Goal: Navigation & Orientation: Find specific page/section

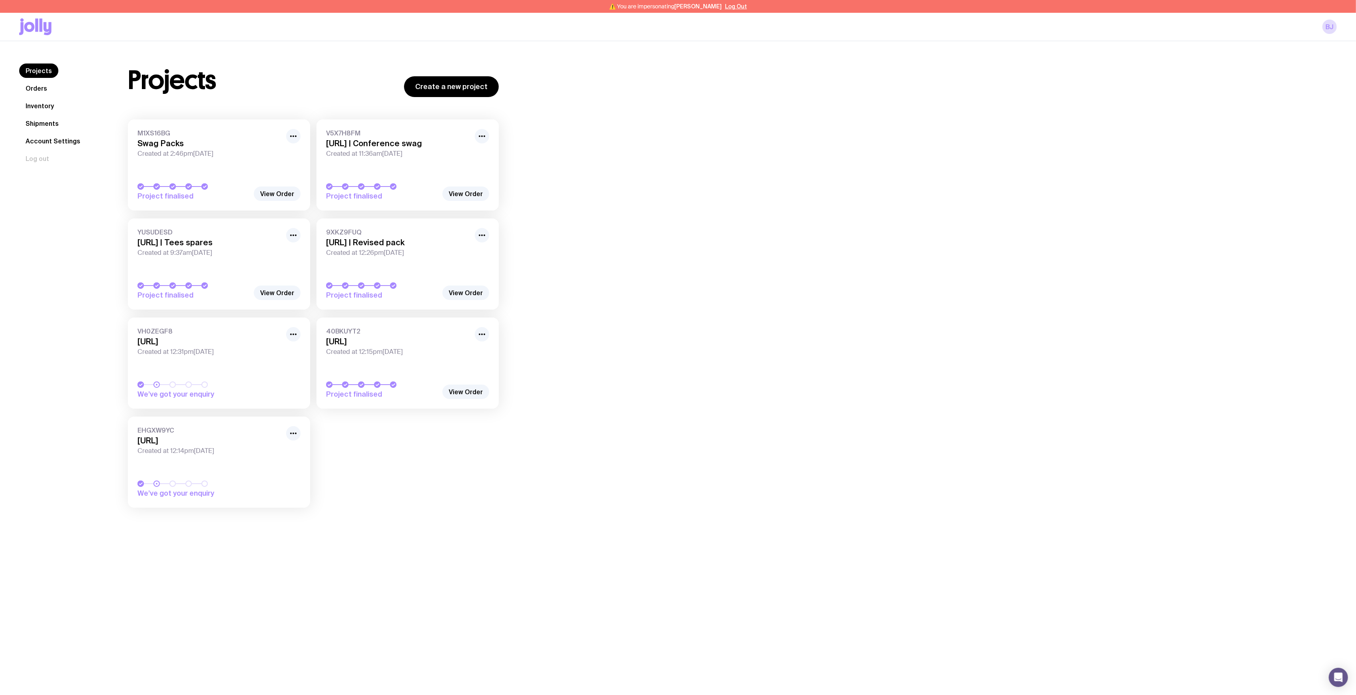
click at [55, 121] on link "Shipments" at bounding box center [42, 123] width 46 height 14
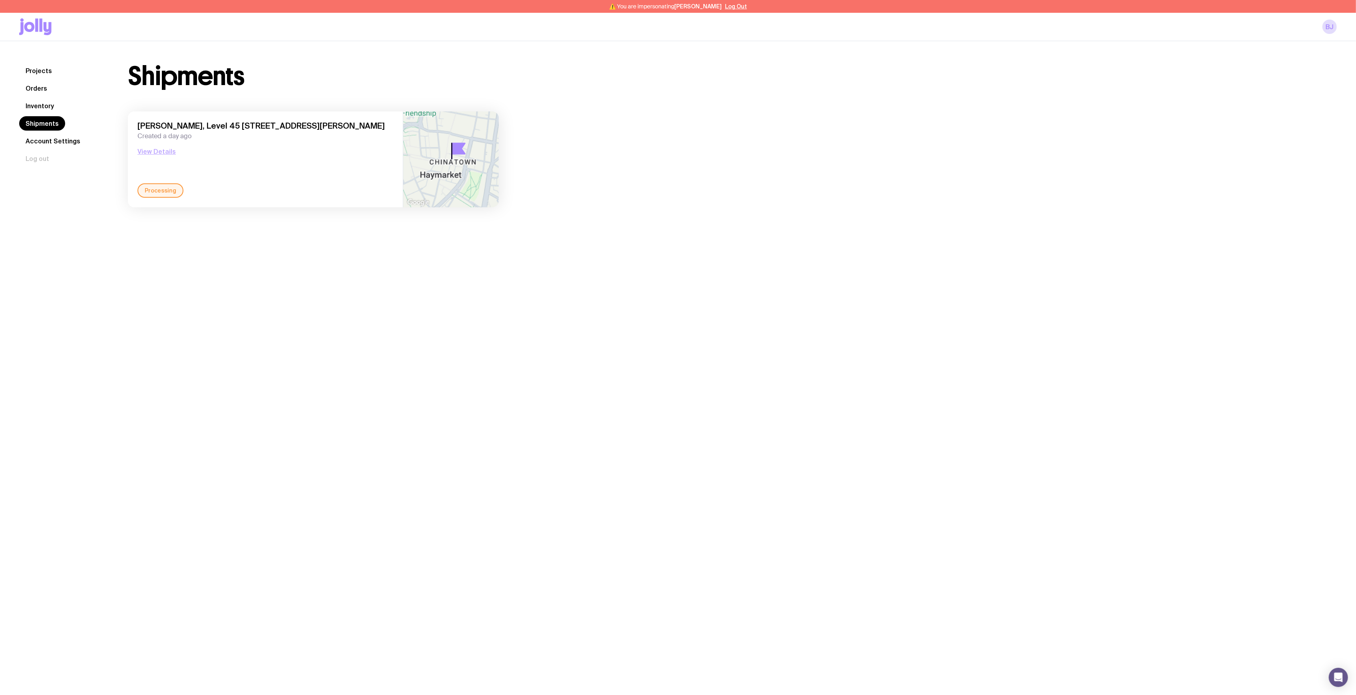
click at [157, 149] on button "View Details" at bounding box center [156, 152] width 38 height 10
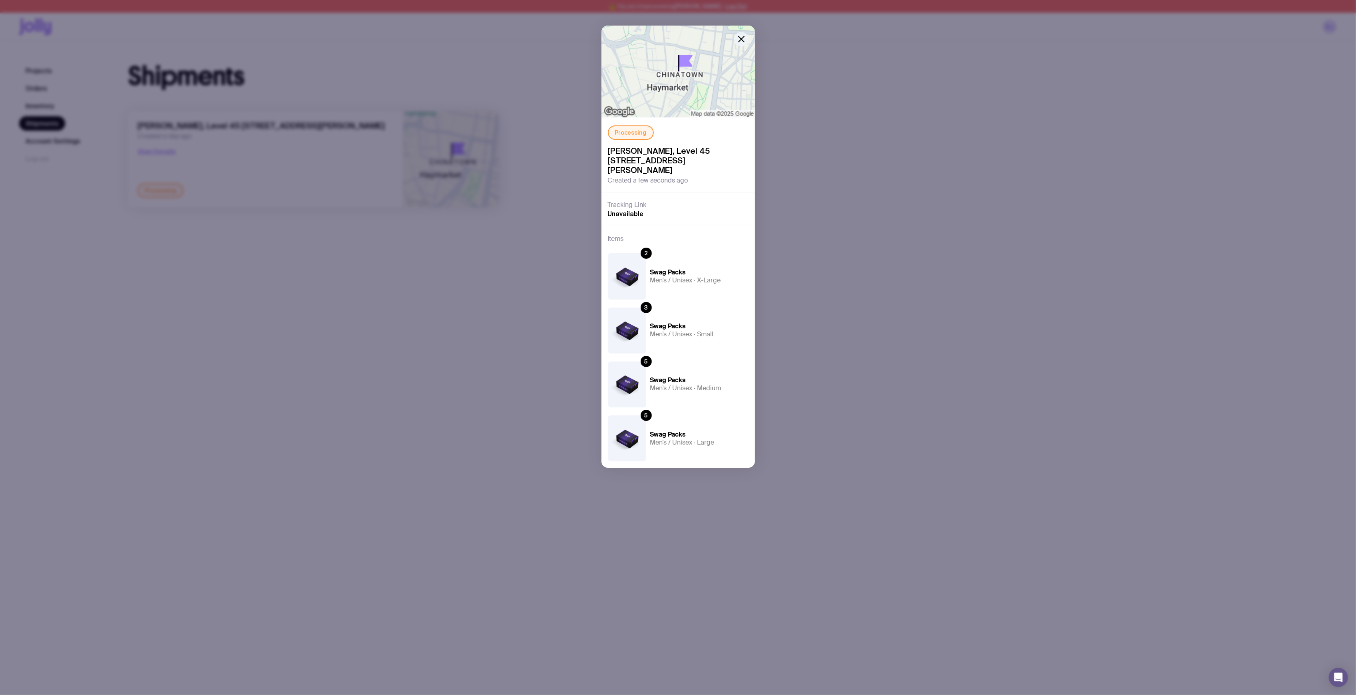
click at [738, 42] on icon "button" at bounding box center [741, 39] width 6 height 6
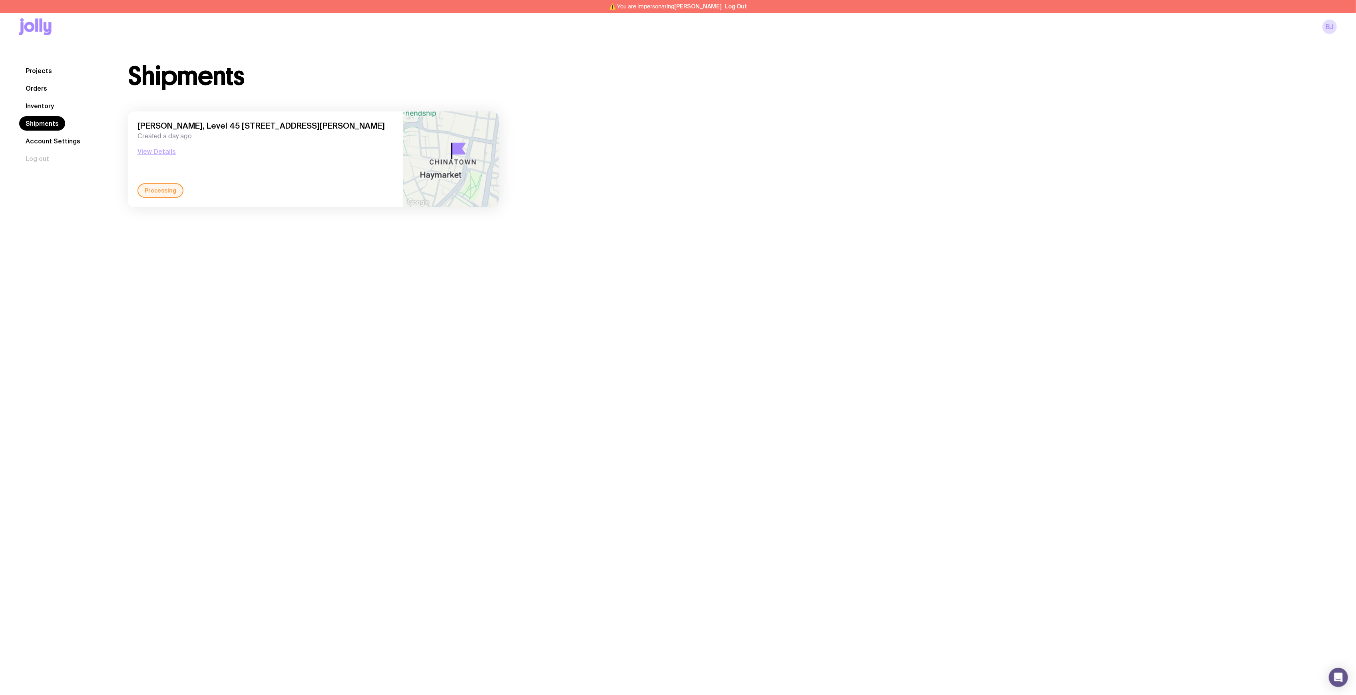
click at [159, 154] on button "View Details" at bounding box center [156, 152] width 38 height 10
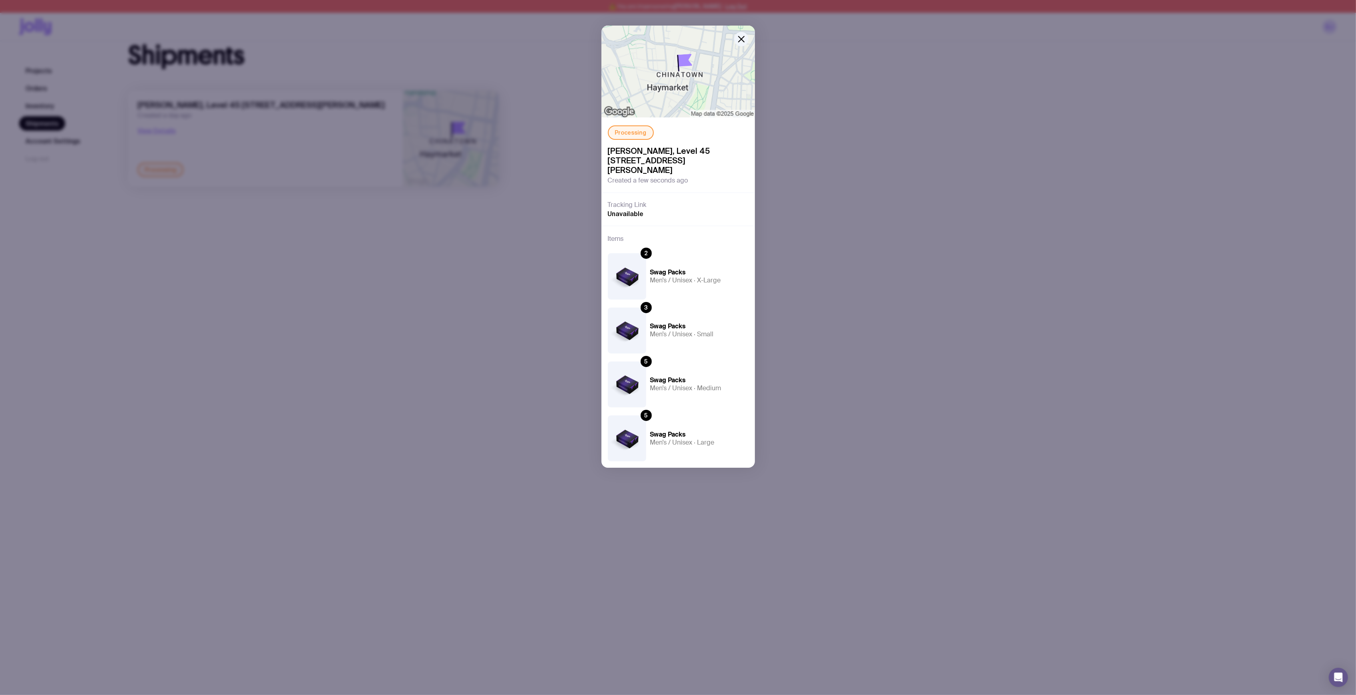
scroll to position [42, 0]
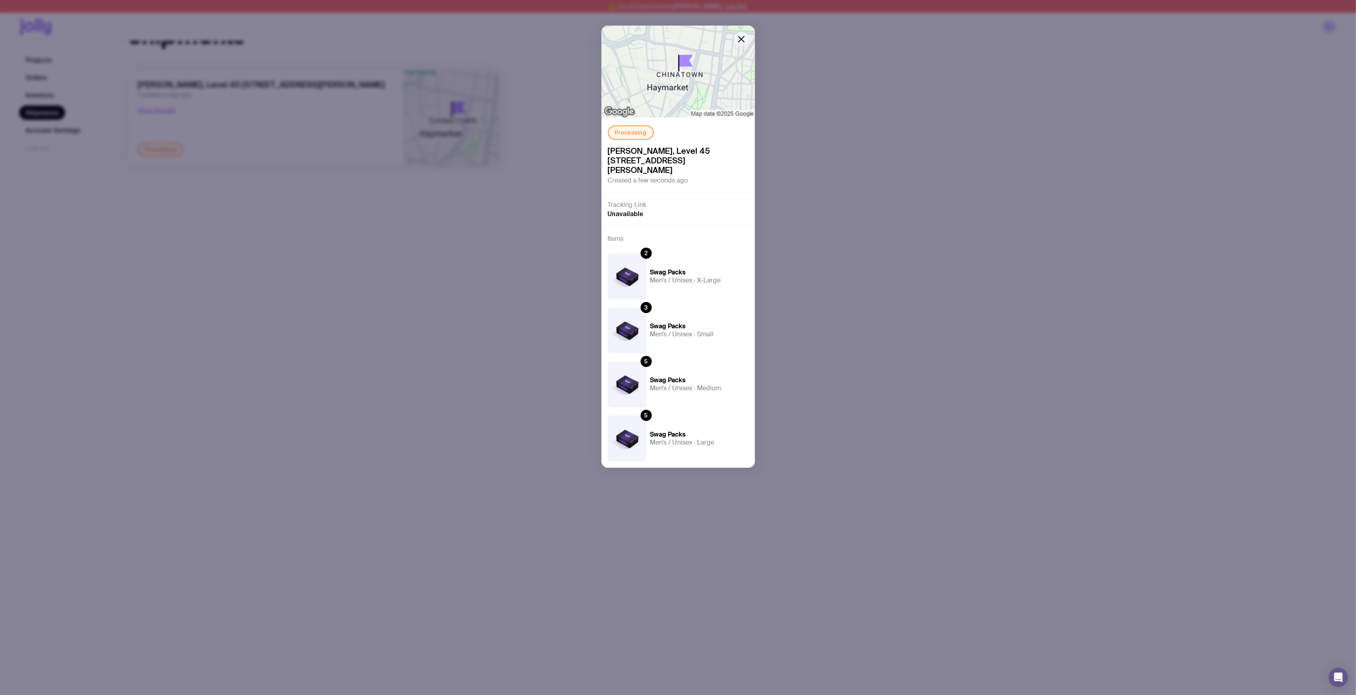
click at [638, 265] on img at bounding box center [627, 276] width 38 height 46
drag, startPoint x: 643, startPoint y: 238, endPoint x: 644, endPoint y: 248, distance: 9.7
click at [643, 239] on div "Items 2 Swag Packs Men’s / Unisex · X-Large 3 Swag Packs Men’s / Unisex · Small…" at bounding box center [677, 347] width 153 height 242
click at [644, 248] on div "2" at bounding box center [645, 253] width 11 height 11
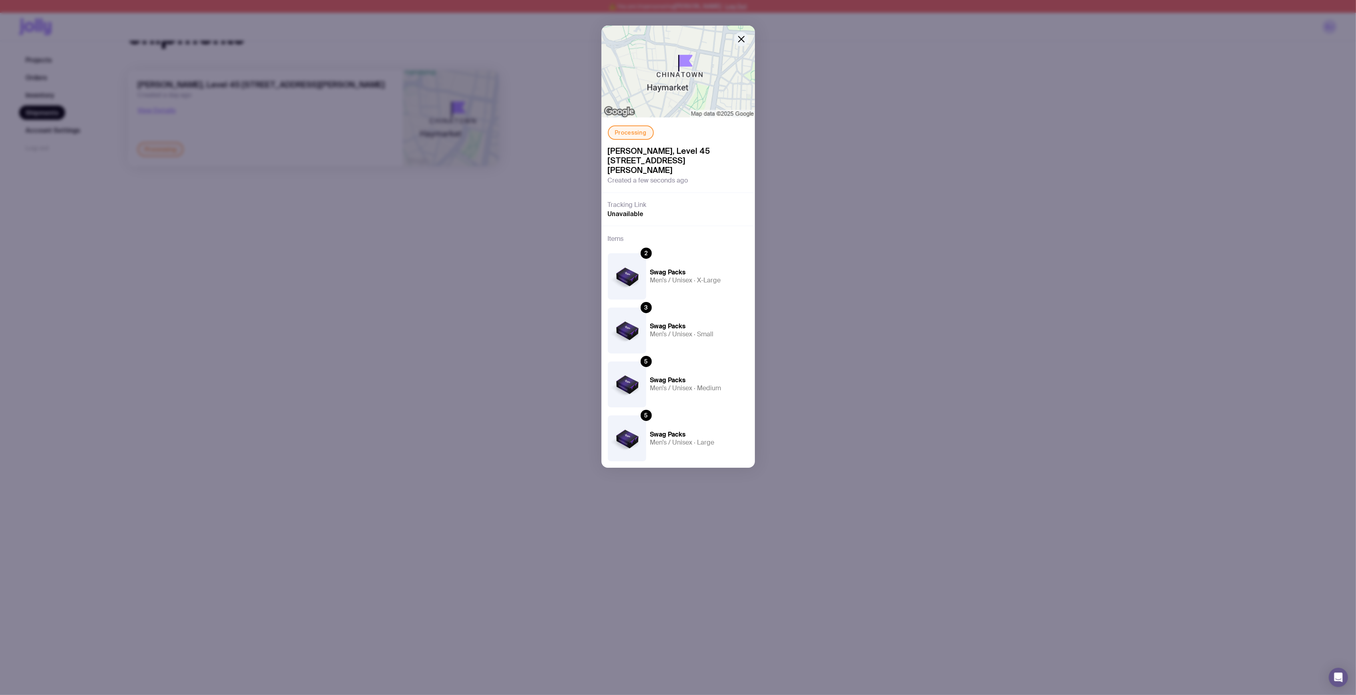
click at [738, 42] on icon "button" at bounding box center [741, 39] width 10 height 10
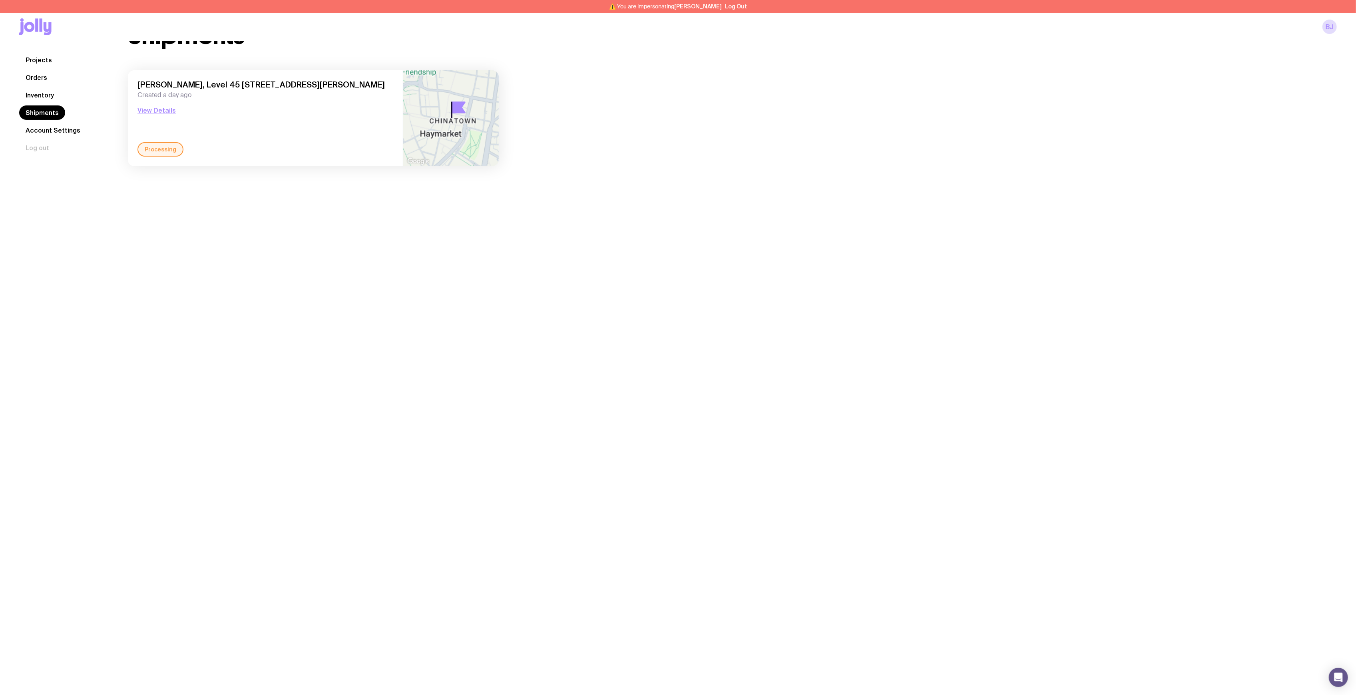
click at [34, 82] on link "Orders" at bounding box center [36, 77] width 34 height 14
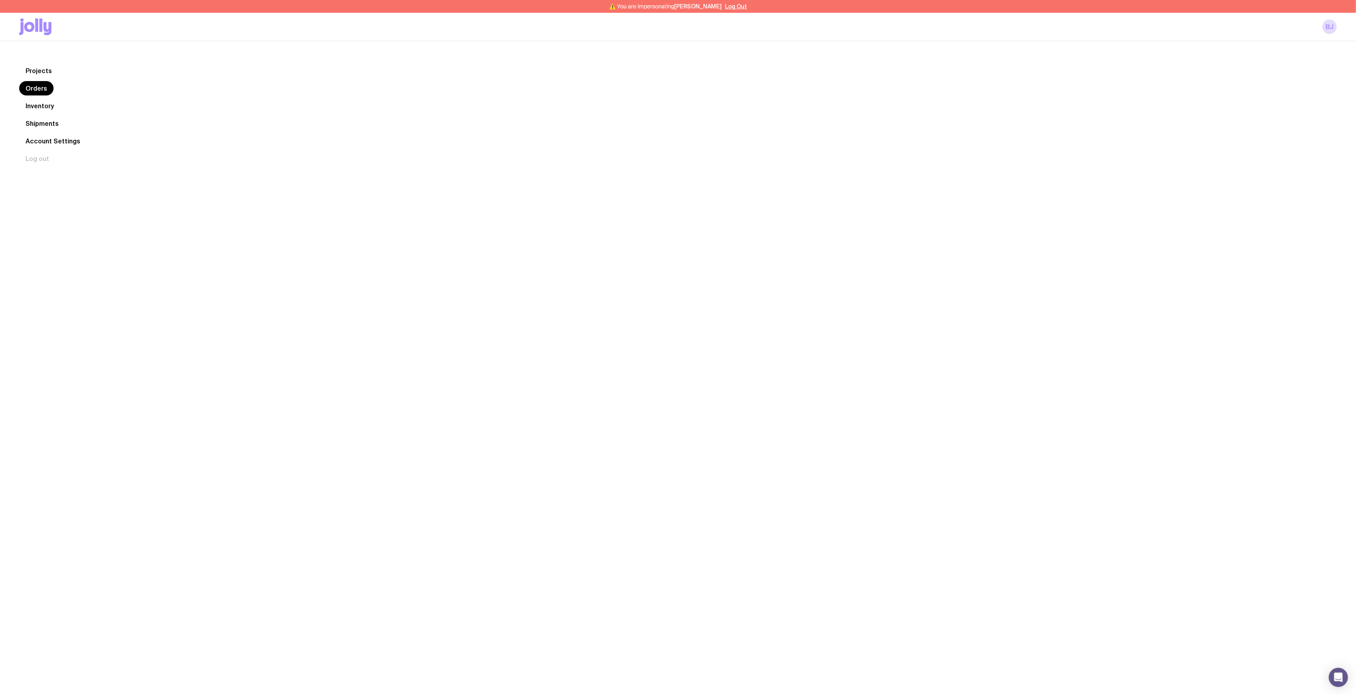
click at [37, 96] on nav "Projects Orders Inventory Shipments Account Settings Log out" at bounding box center [64, 115] width 90 height 102
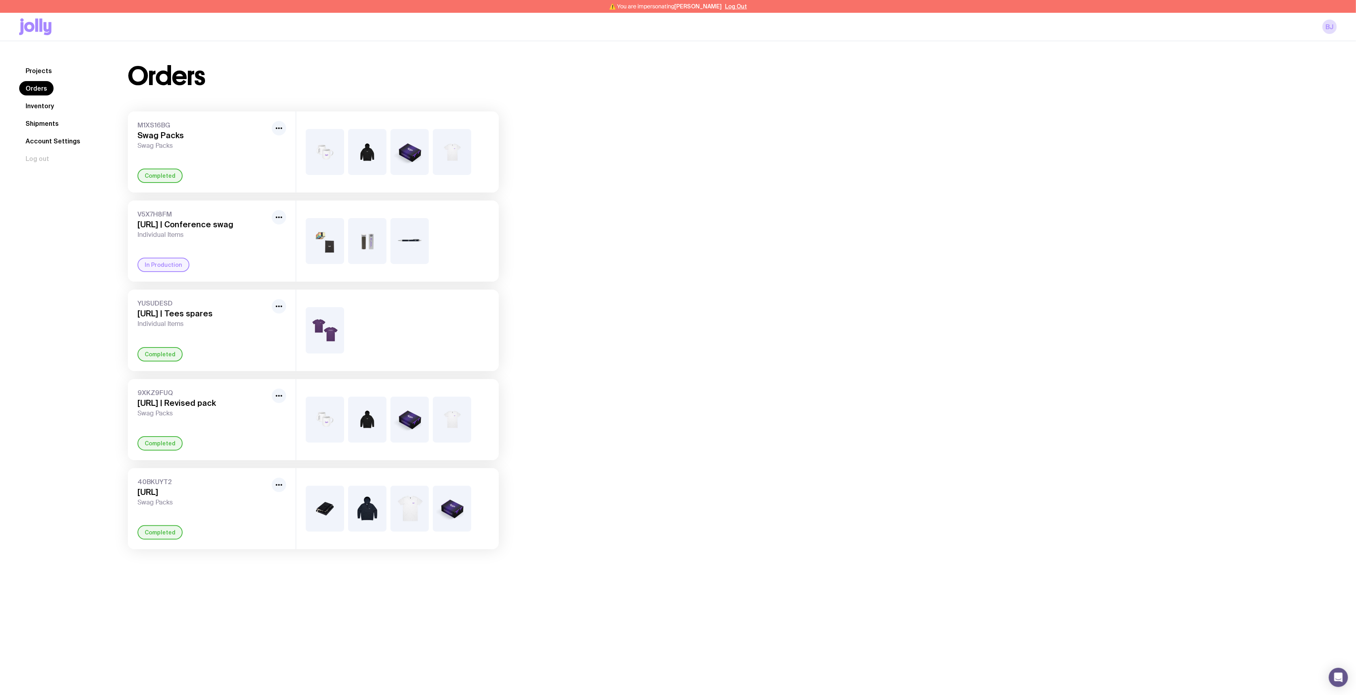
click at [31, 103] on link "Inventory" at bounding box center [39, 106] width 41 height 14
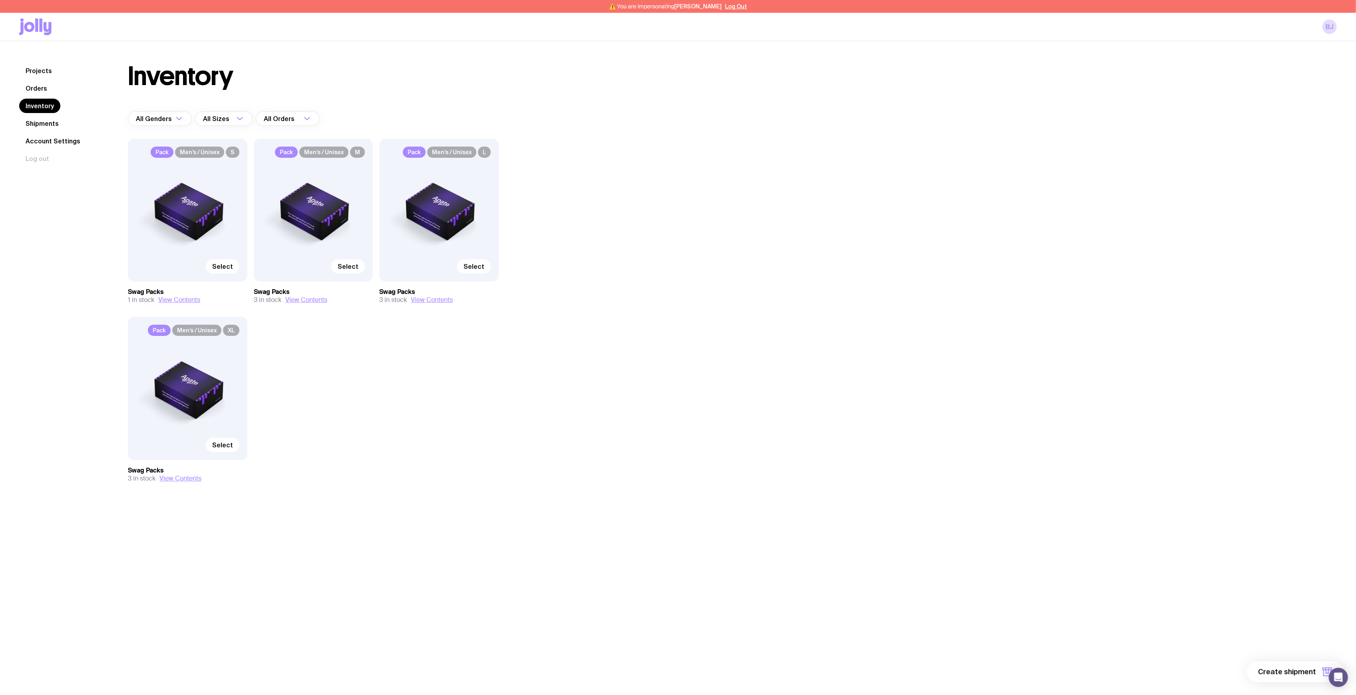
click at [211, 152] on span "Men’s / Unisex" at bounding box center [199, 152] width 49 height 11
click at [200, 221] on div "Pack Men’s / Unisex S Select" at bounding box center [187, 210] width 119 height 143
click at [181, 300] on button "View Contents" at bounding box center [179, 300] width 42 height 8
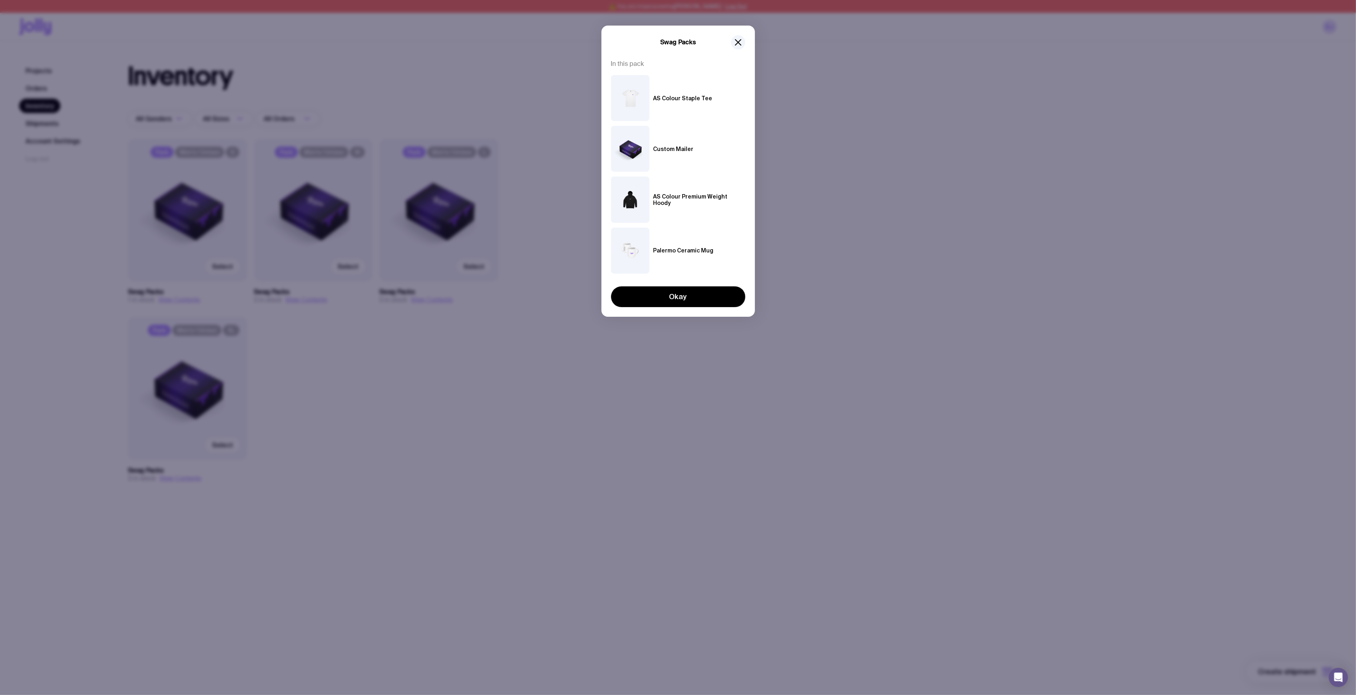
click at [645, 101] on img at bounding box center [630, 98] width 38 height 46
click at [643, 100] on img at bounding box center [630, 98] width 38 height 46
click at [628, 96] on img at bounding box center [630, 98] width 38 height 46
click at [630, 97] on img at bounding box center [630, 98] width 38 height 46
click at [630, 98] on img at bounding box center [630, 98] width 38 height 46
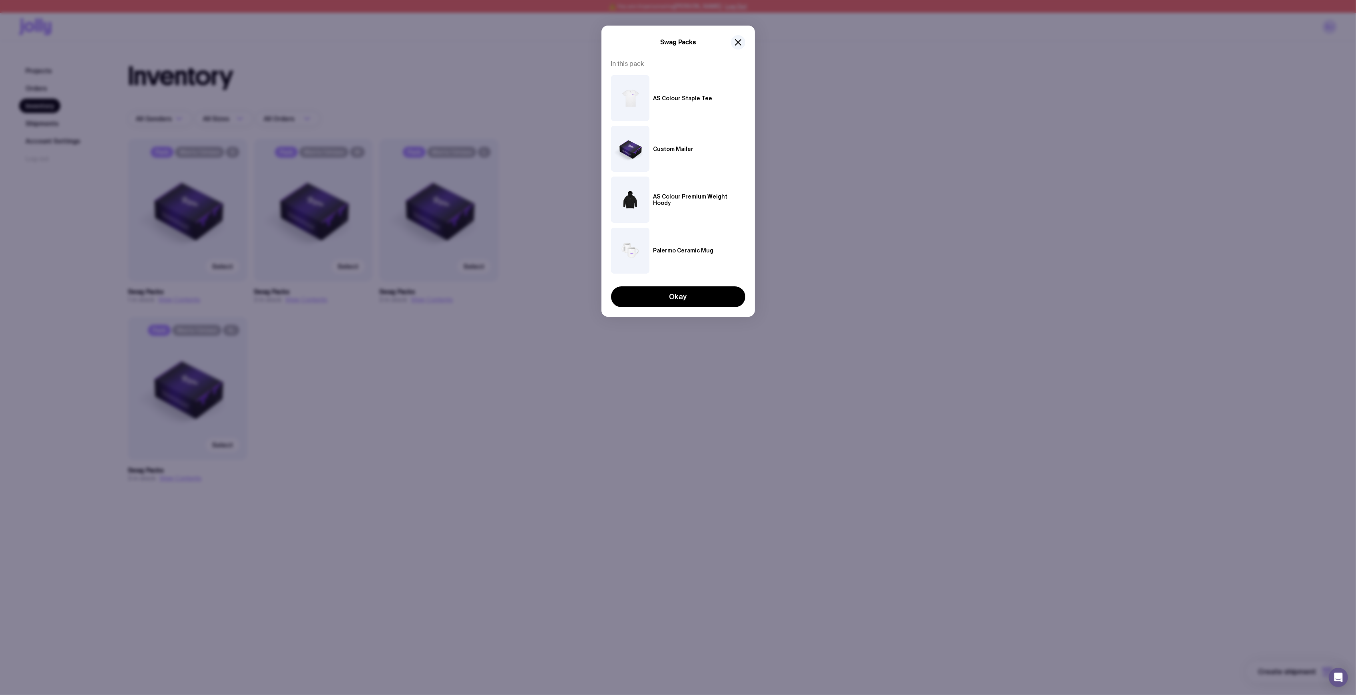
click at [631, 99] on img at bounding box center [630, 98] width 38 height 46
click at [738, 44] on icon "button" at bounding box center [738, 43] width 10 height 10
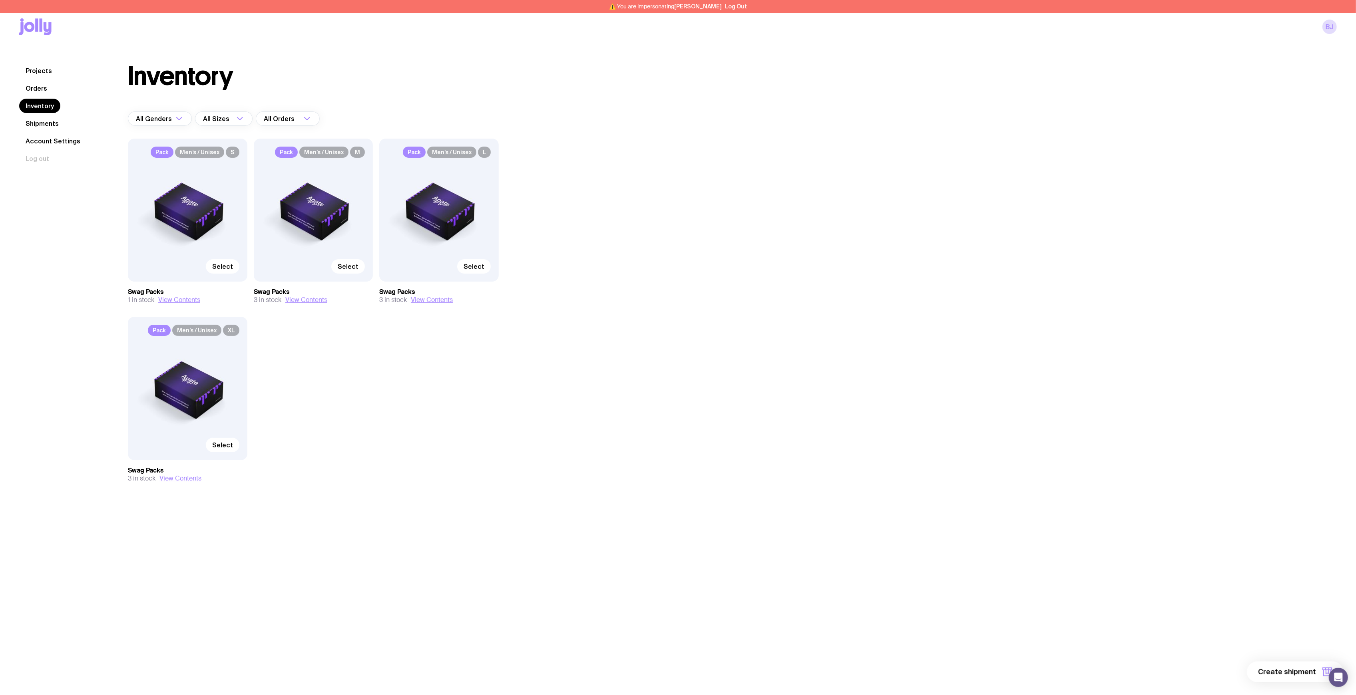
click at [617, 149] on div "Inventory All Genders Loading... All Sizes Loading... All Orders Loading... Pac…" at bounding box center [723, 289] width 1228 height 451
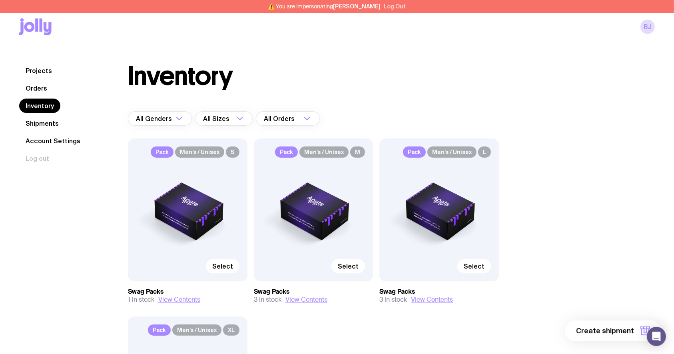
click at [389, 7] on button "Log Out" at bounding box center [395, 6] width 22 height 6
